Goal: Entertainment & Leisure: Browse casually

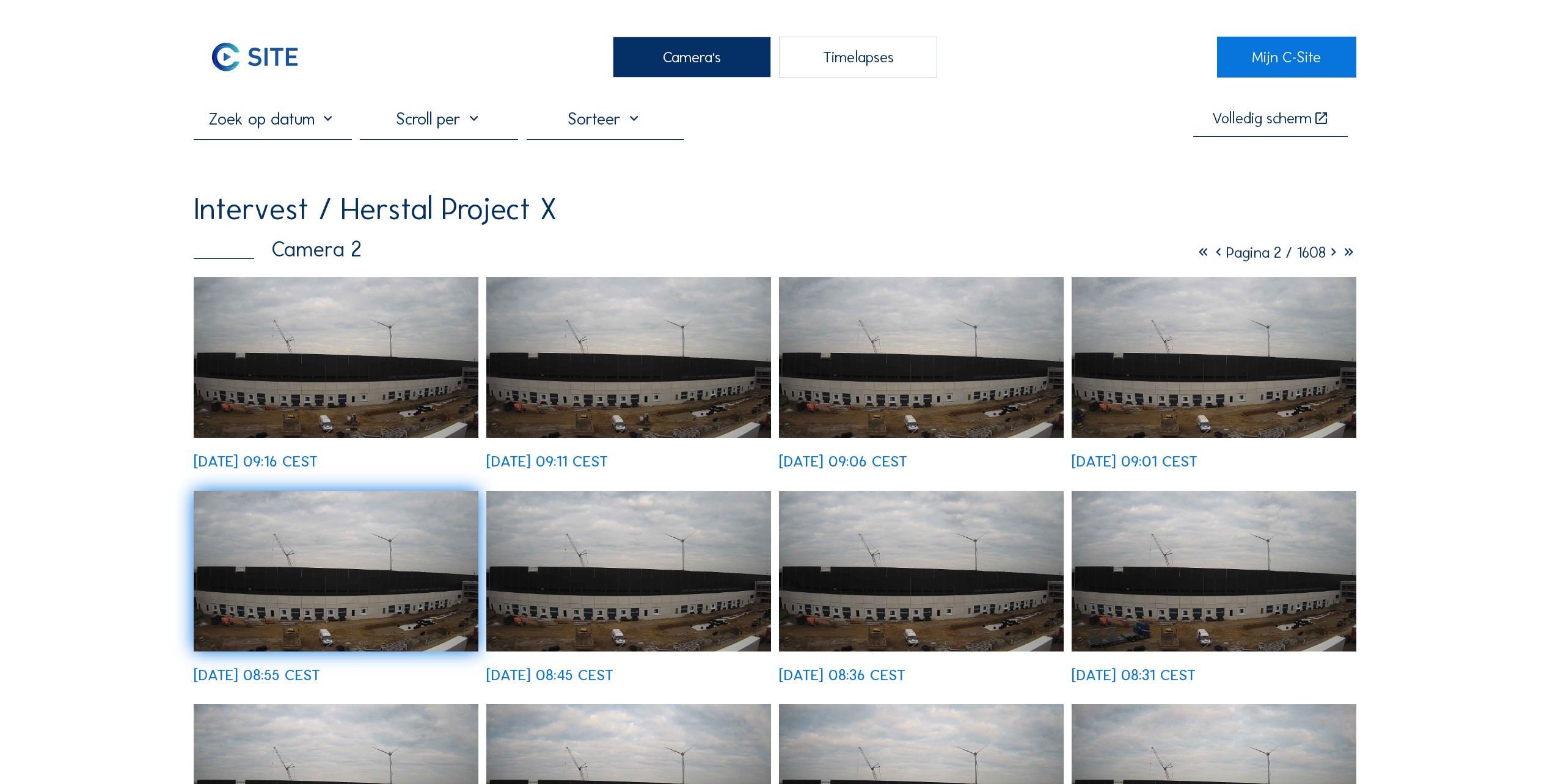
click at [693, 54] on div "Camera's" at bounding box center [691, 57] width 158 height 41
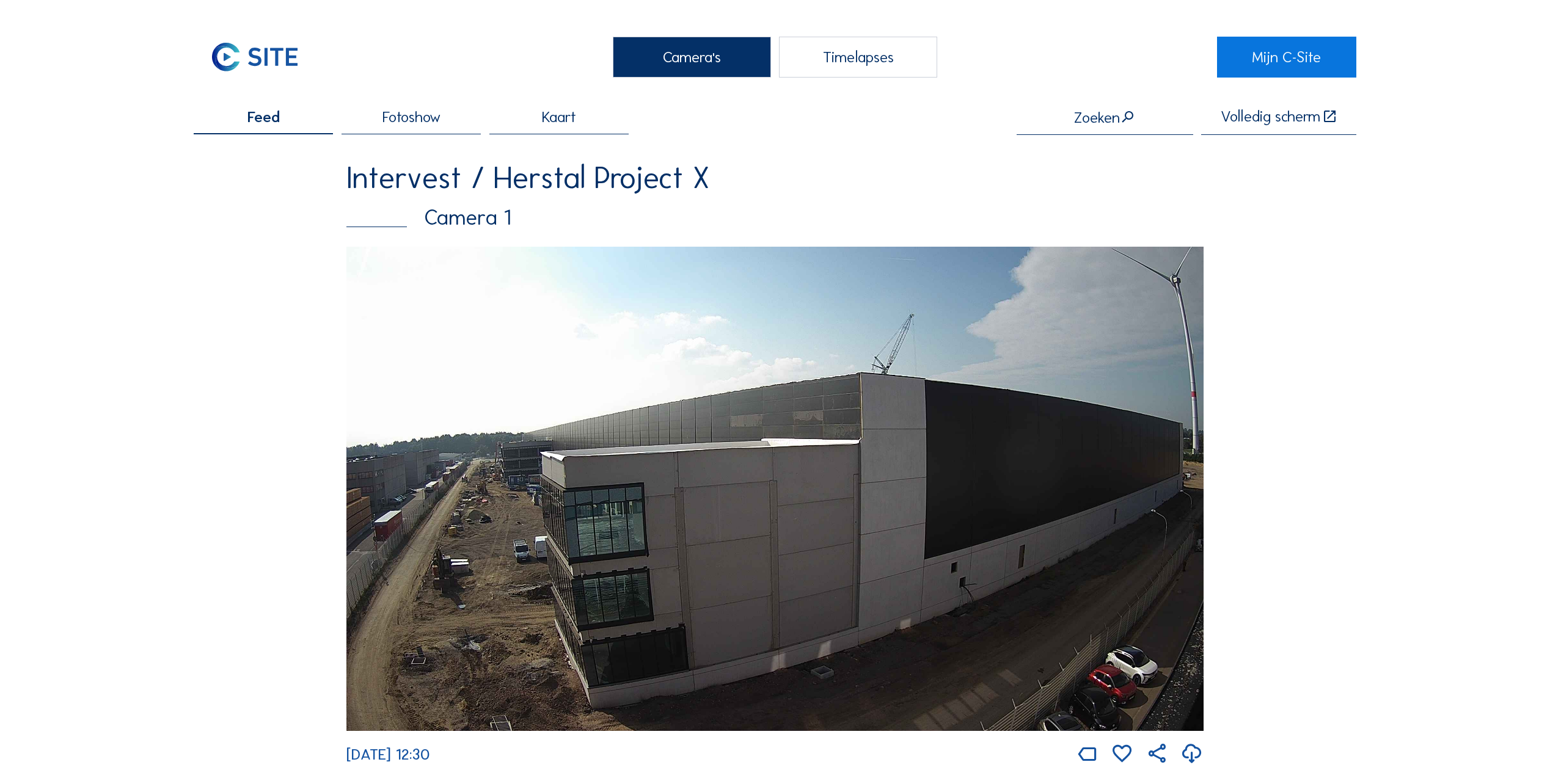
click at [572, 503] on img at bounding box center [775, 489] width 857 height 484
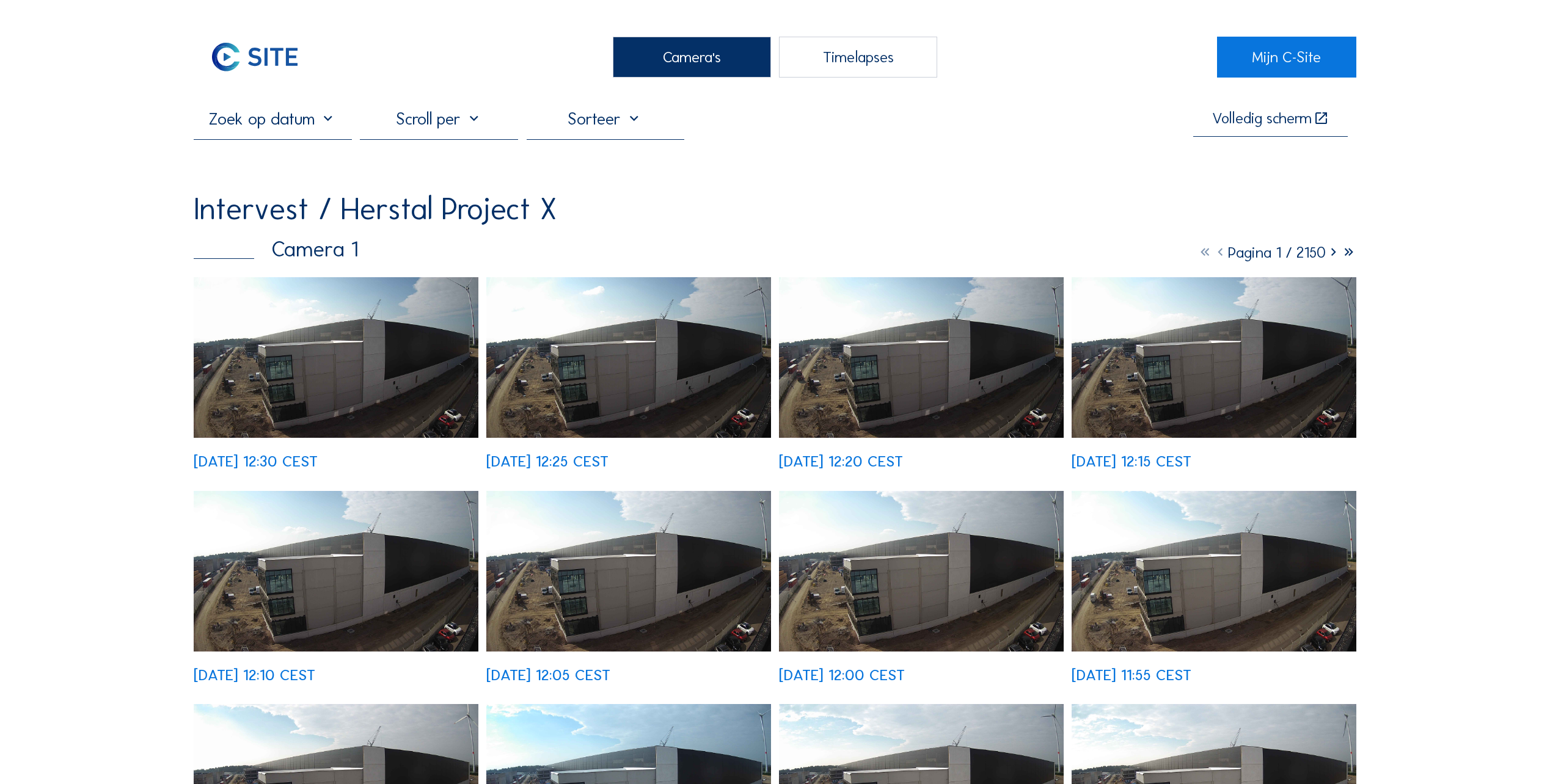
click at [339, 368] on img at bounding box center [337, 357] width 285 height 161
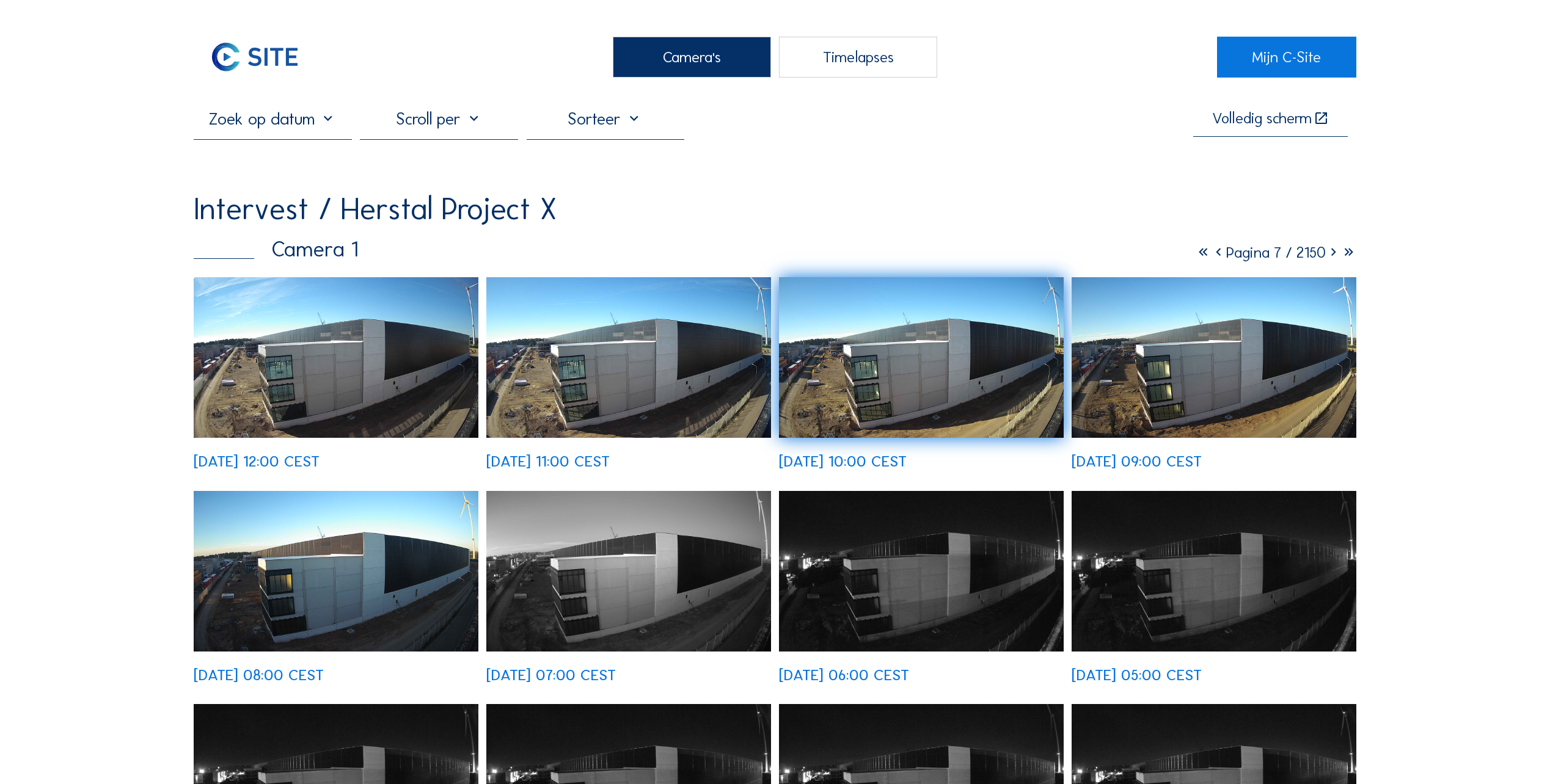
click at [686, 49] on div "Camera's" at bounding box center [691, 57] width 158 height 41
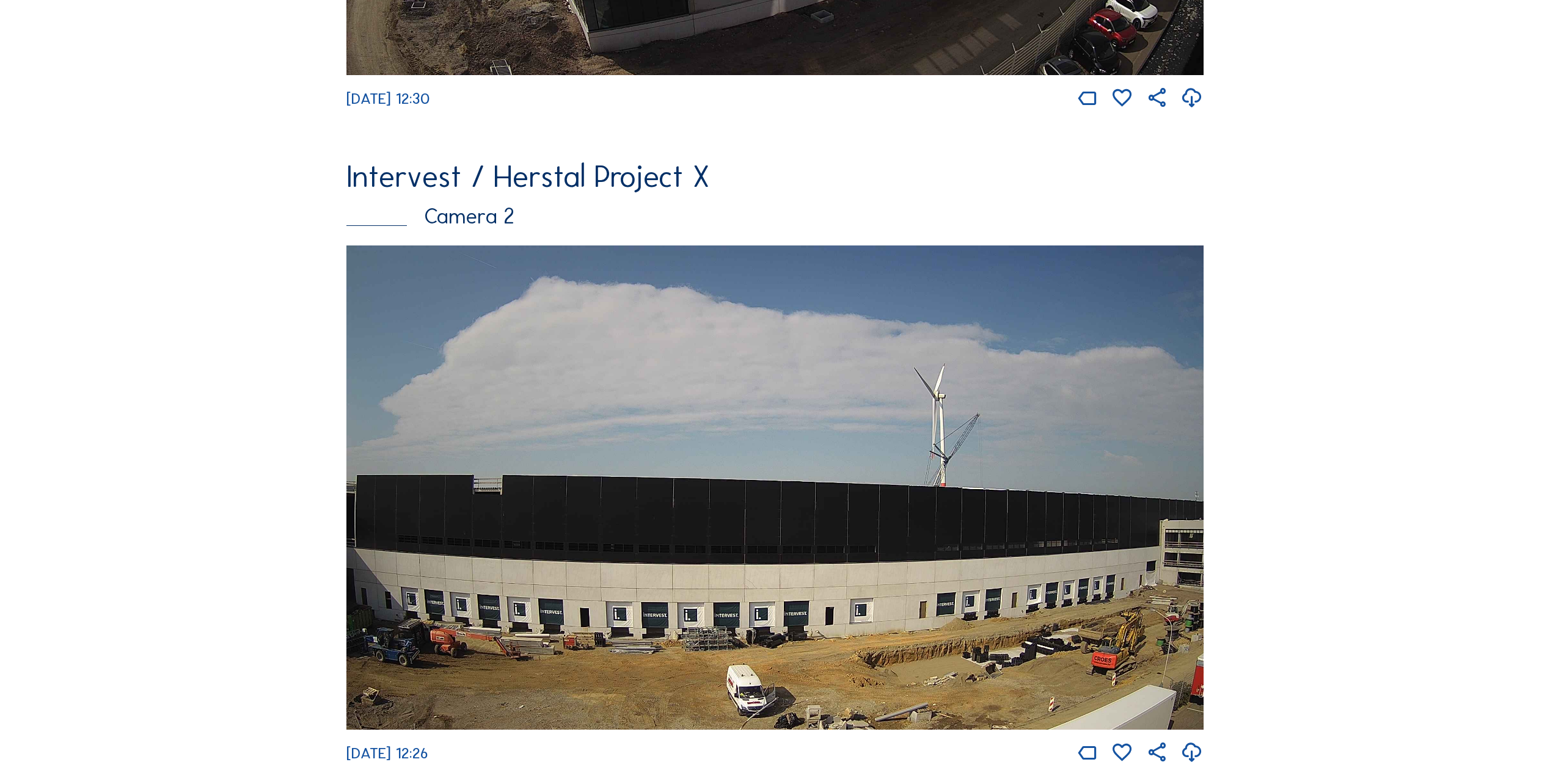
scroll to position [672, 0]
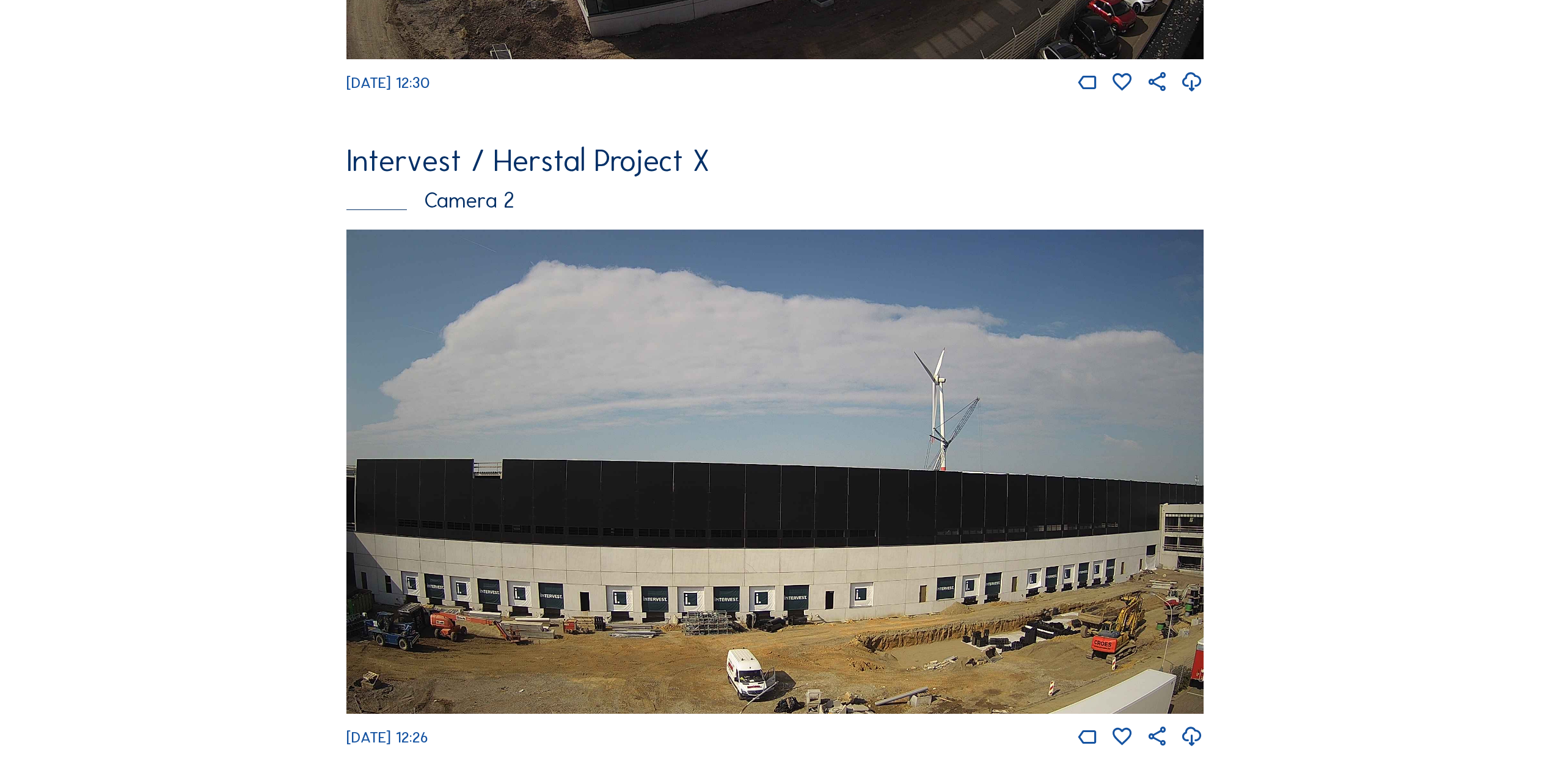
click at [710, 547] on img at bounding box center [775, 472] width 857 height 484
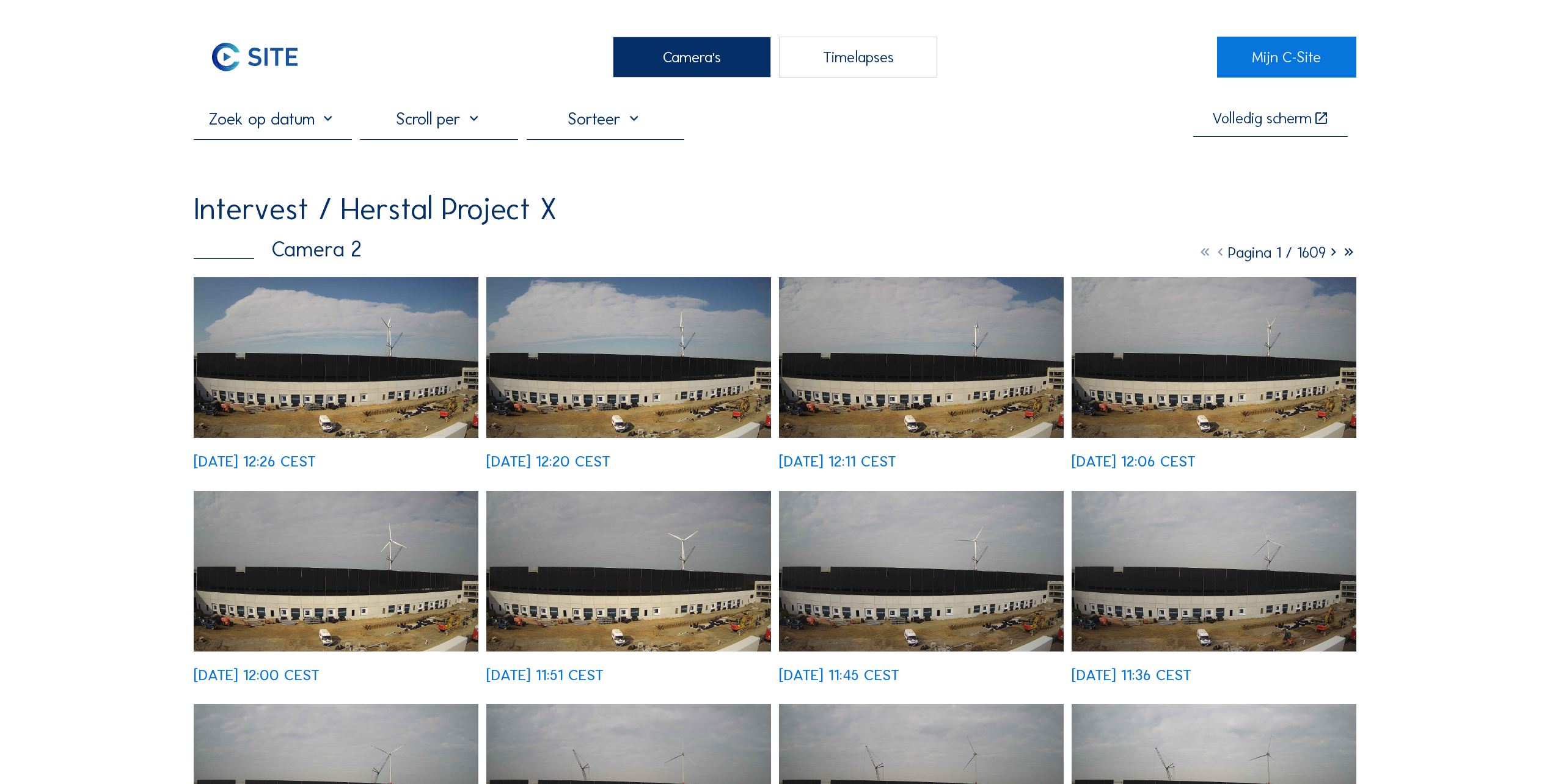
click at [358, 362] on img at bounding box center [337, 357] width 285 height 161
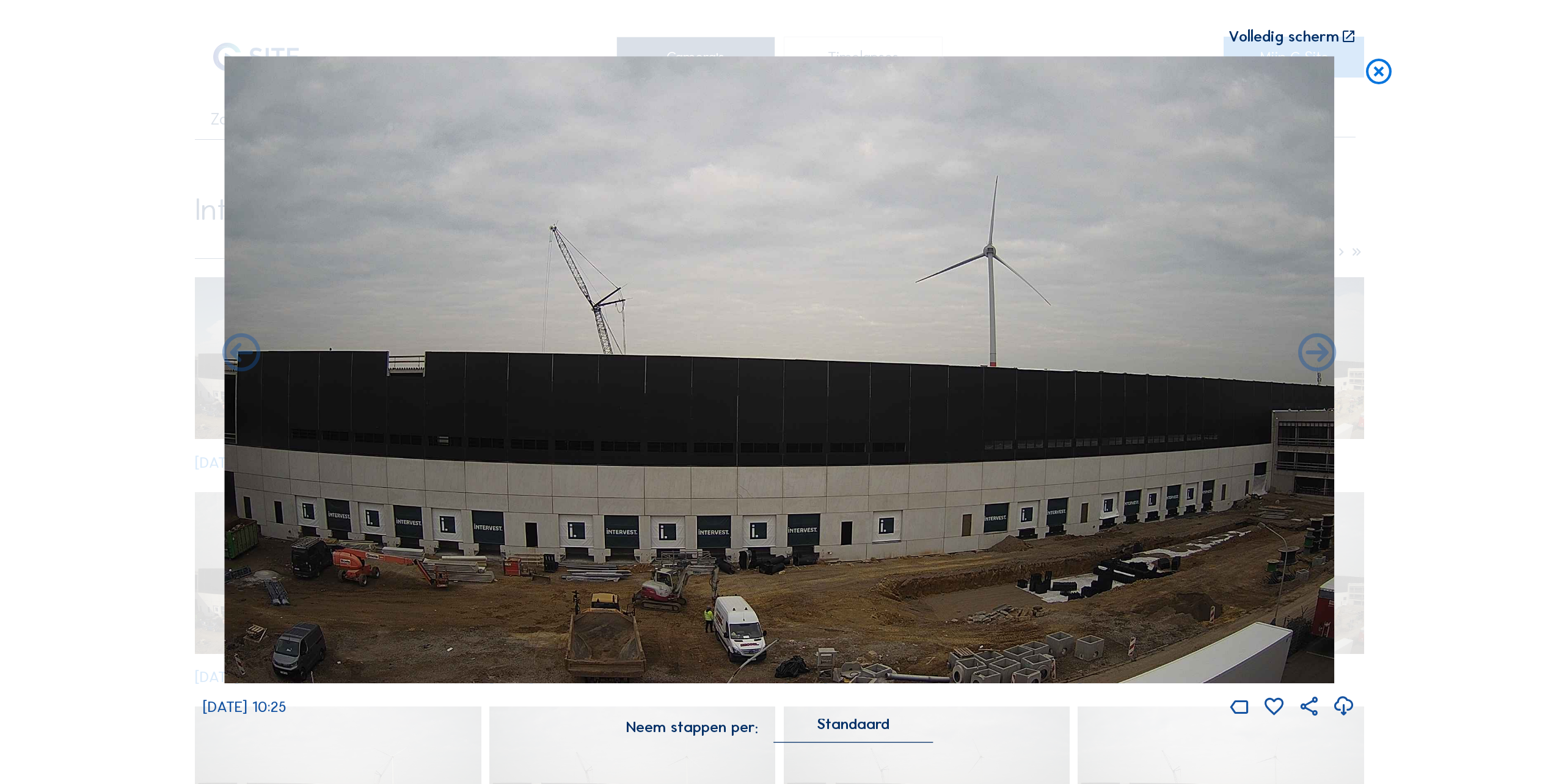
click at [1378, 73] on icon at bounding box center [1379, 71] width 31 height 32
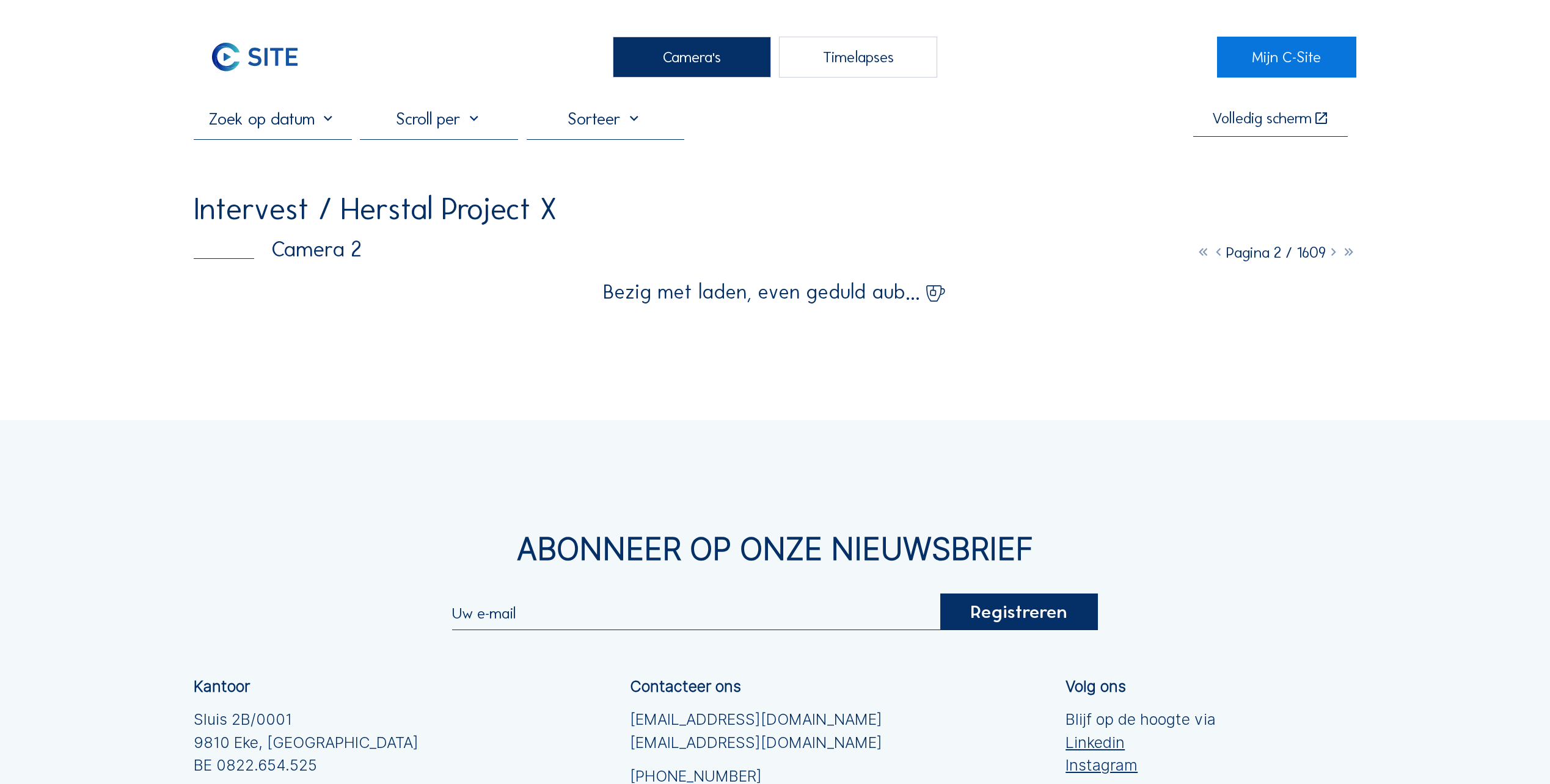
click at [693, 57] on div "Camera's" at bounding box center [691, 57] width 158 height 41
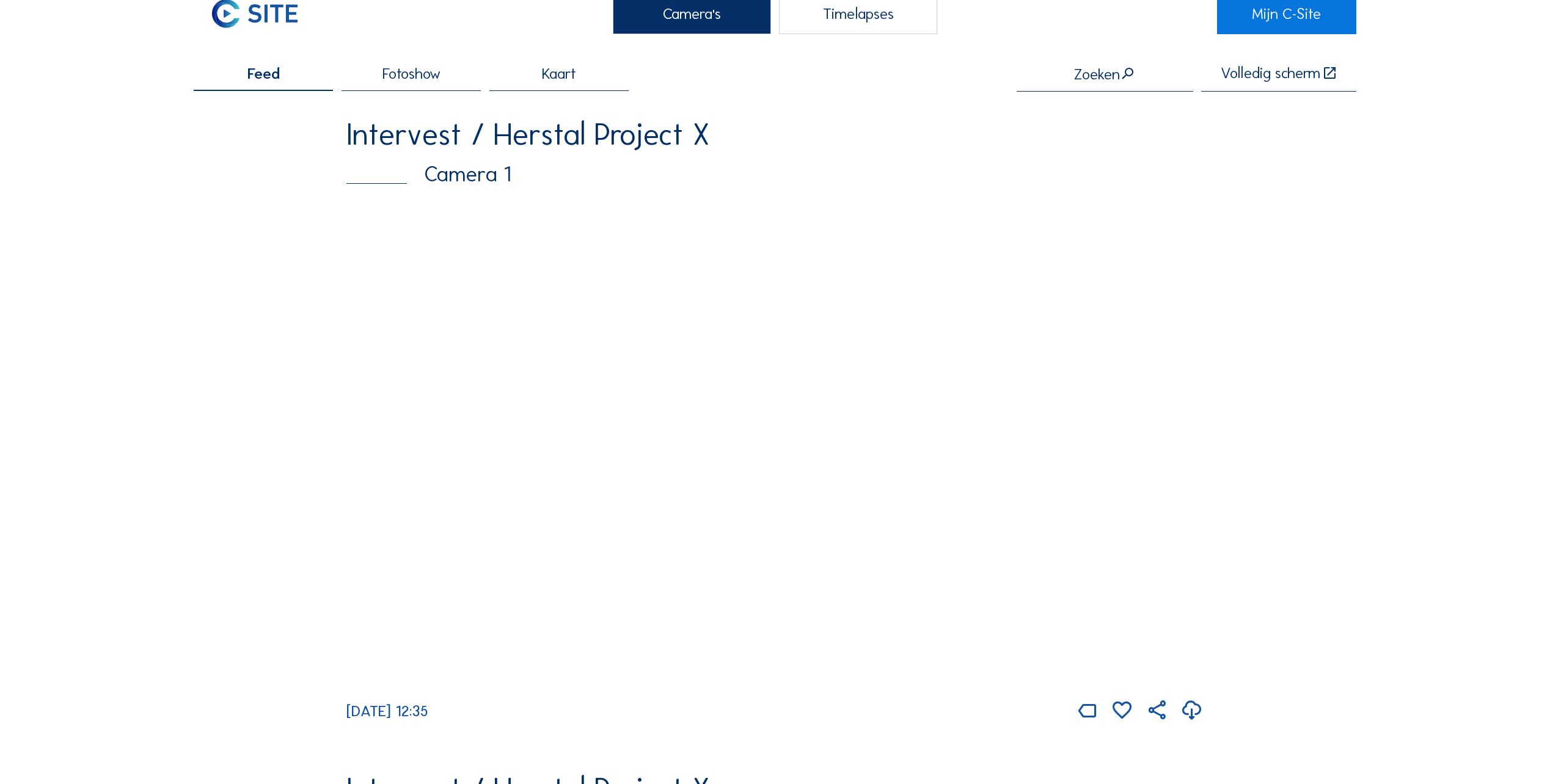
scroll to position [61, 0]
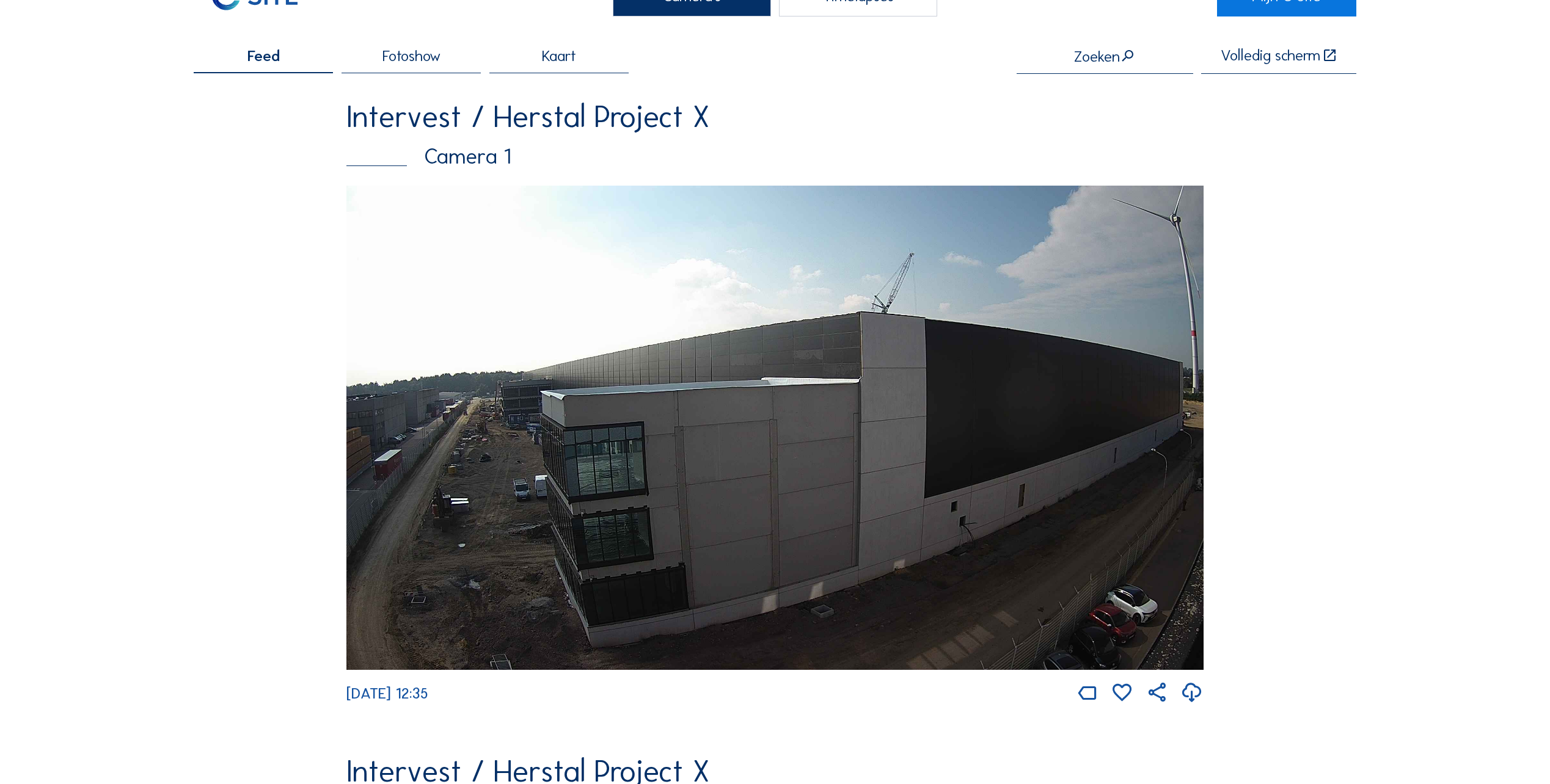
click at [521, 451] on img at bounding box center [775, 428] width 857 height 484
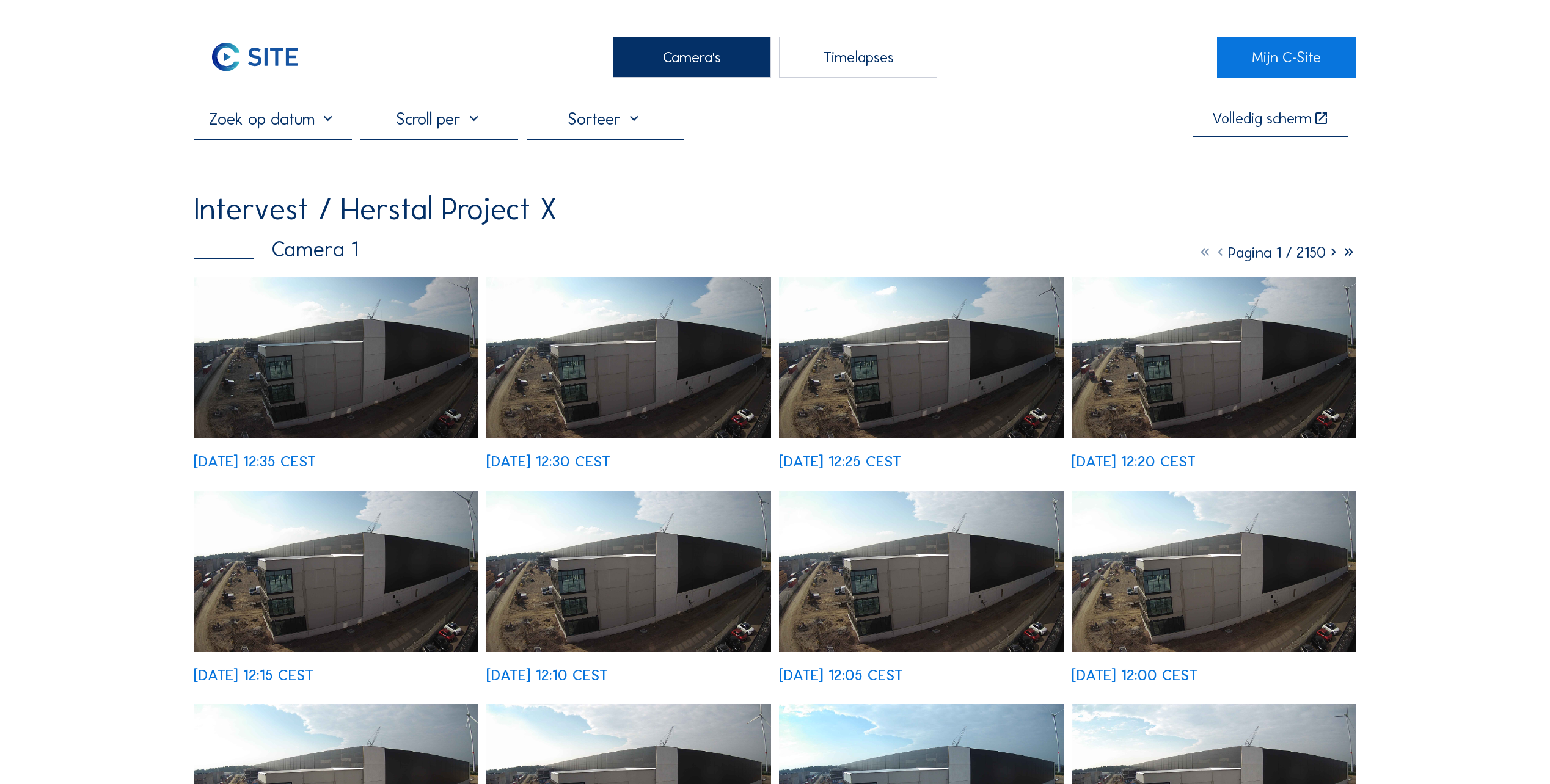
click at [845, 353] on img at bounding box center [921, 357] width 285 height 161
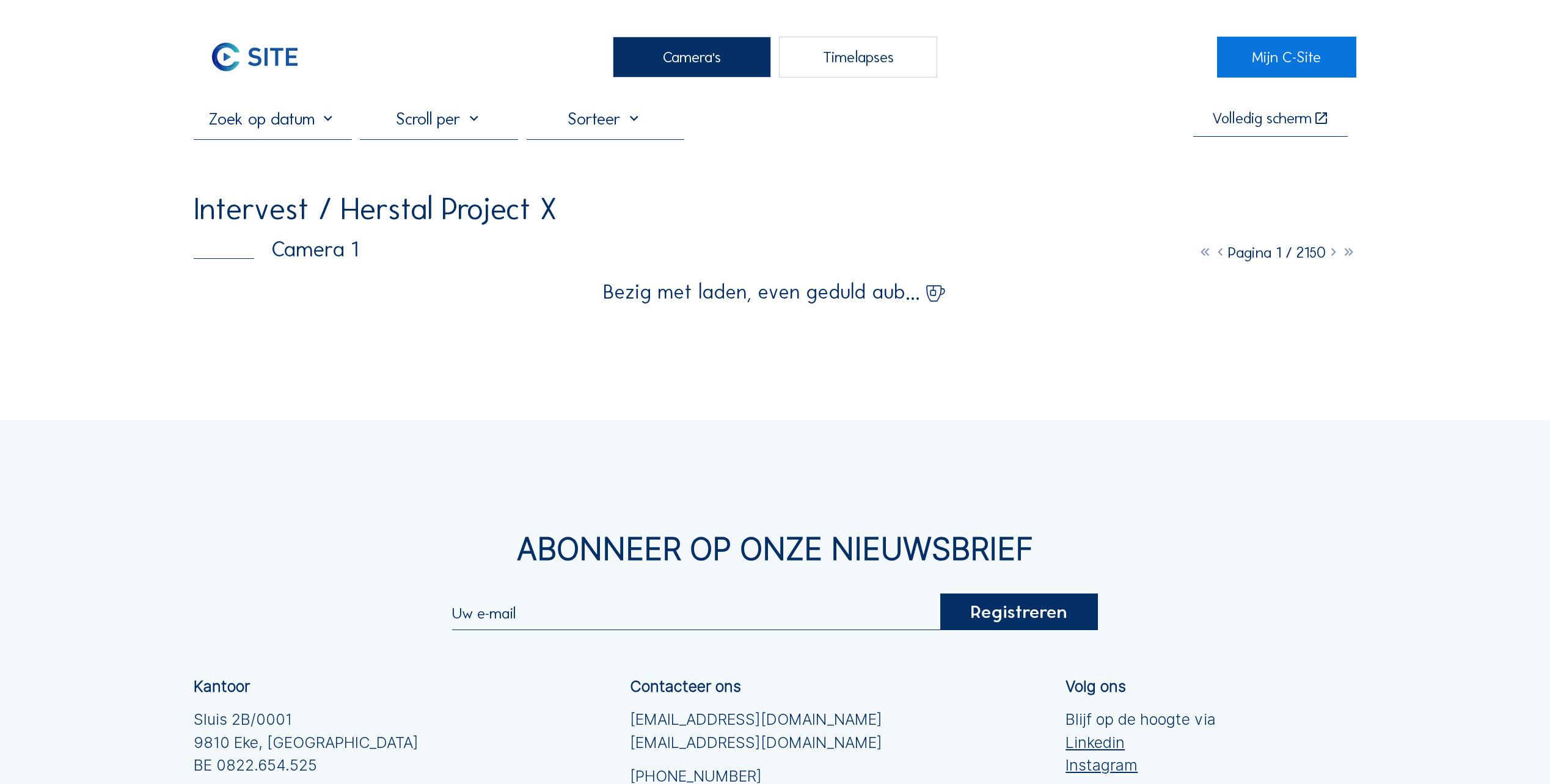
click at [688, 54] on div "Camera's" at bounding box center [691, 57] width 158 height 41
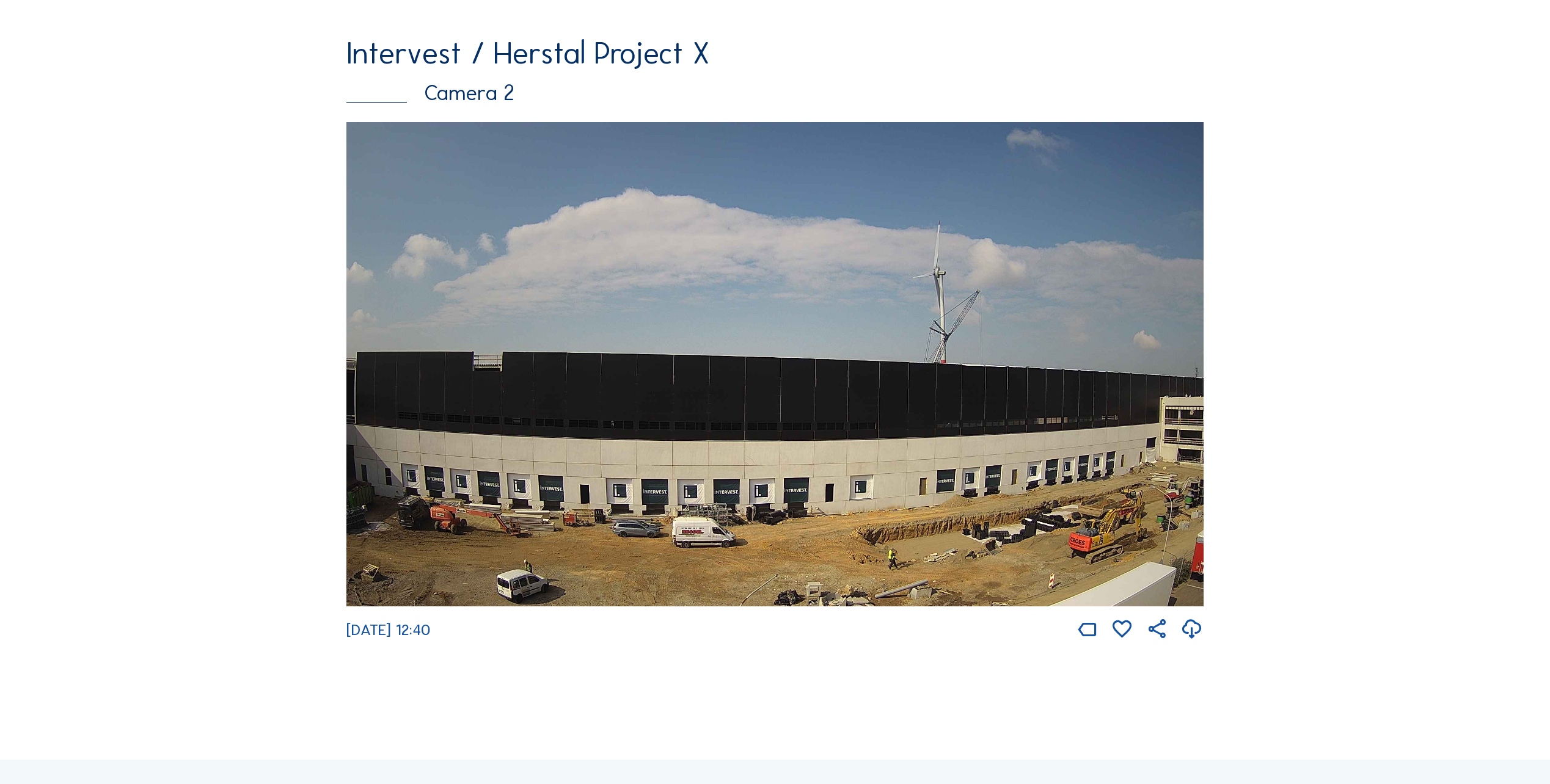
scroll to position [855, 0]
